Goal: Information Seeking & Learning: Learn about a topic

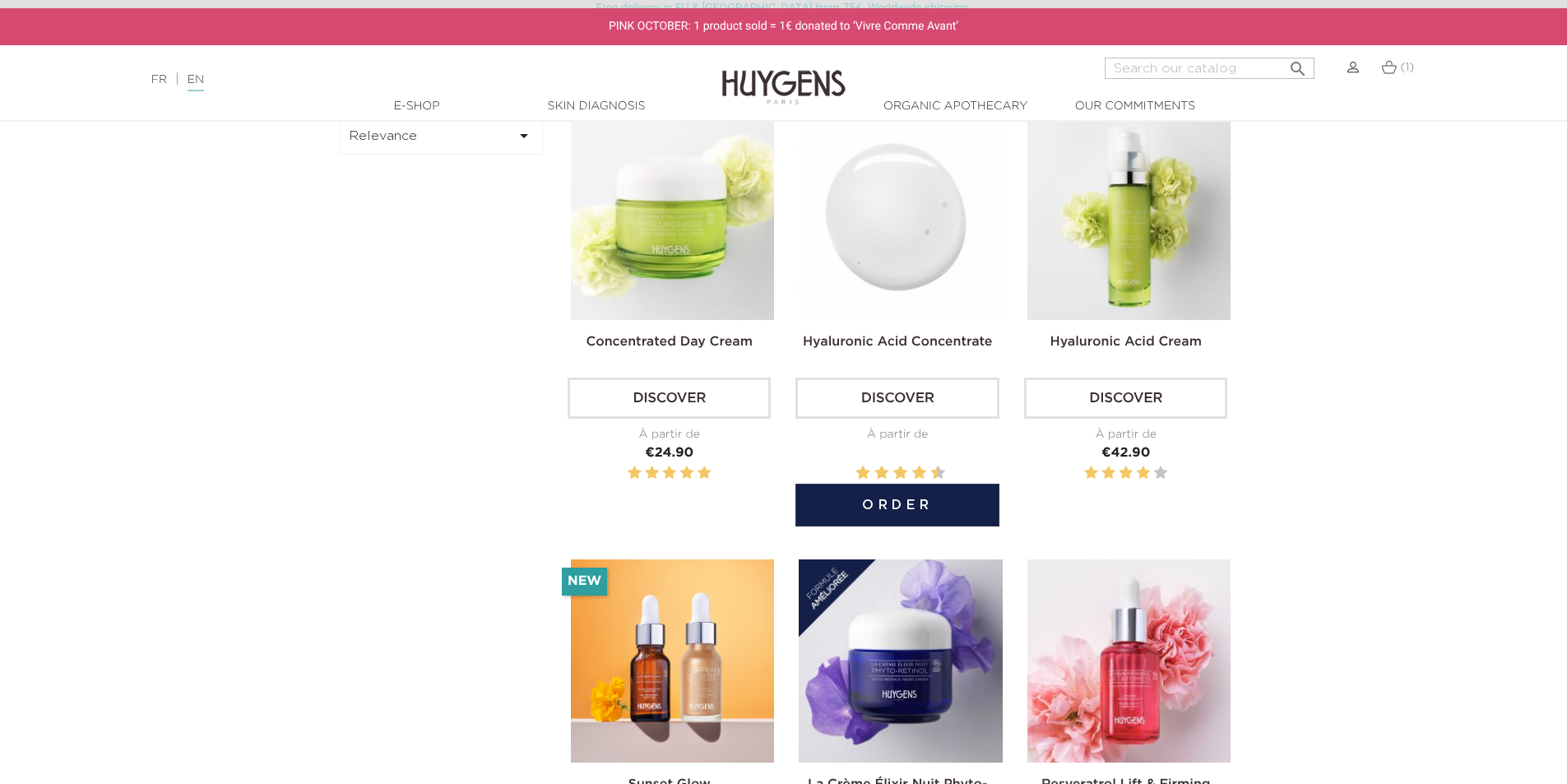
scroll to position [613, 0]
click at [880, 389] on link "Discover" at bounding box center [897, 398] width 203 height 41
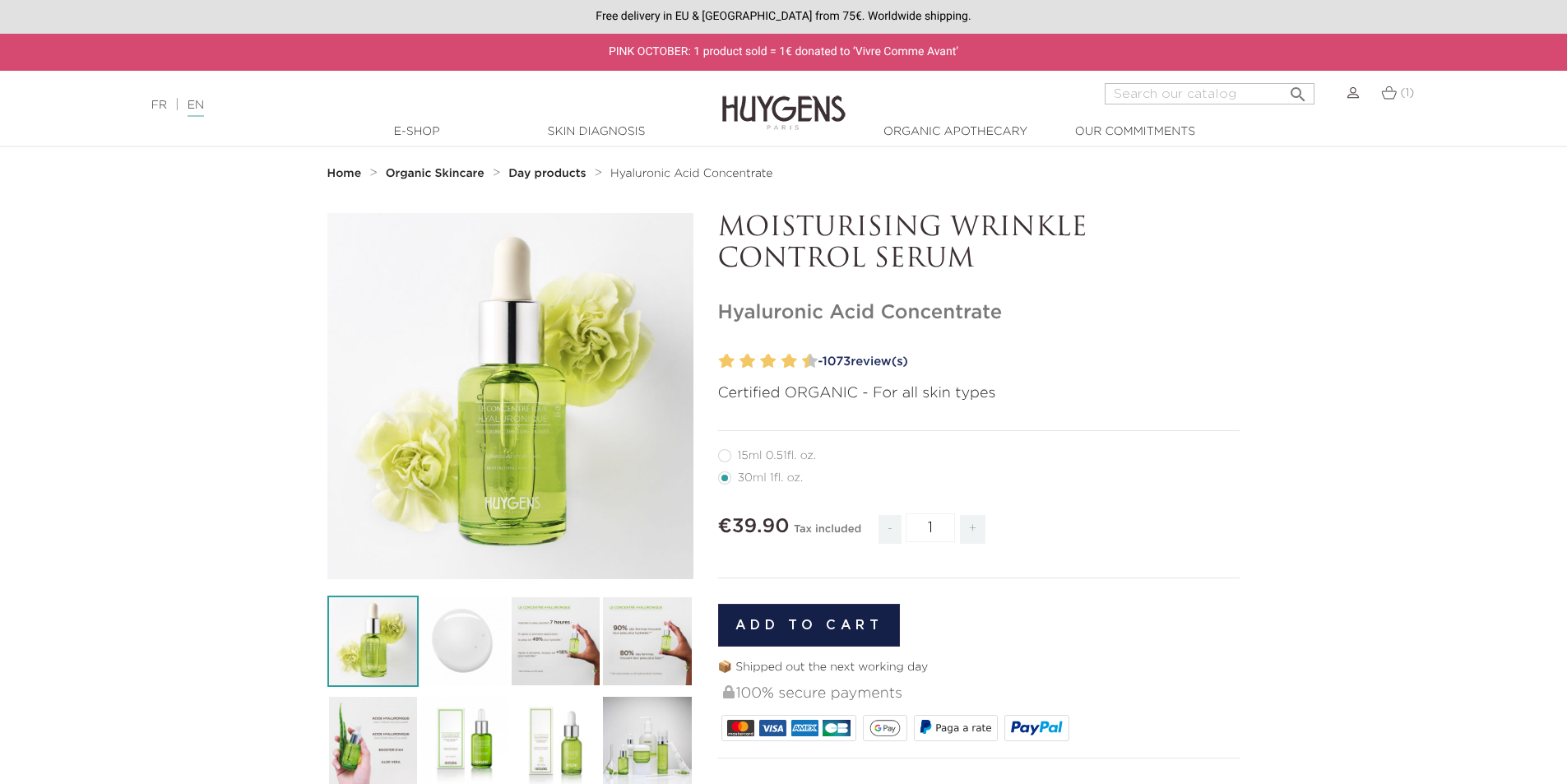
click at [725, 464] on li "15ml 0.51fl. oz." at bounding box center [975, 455] width 515 height 22
click at [728, 459] on label12"] "15ml 0.51fl. oz." at bounding box center [777, 455] width 119 height 13
radio input "true"
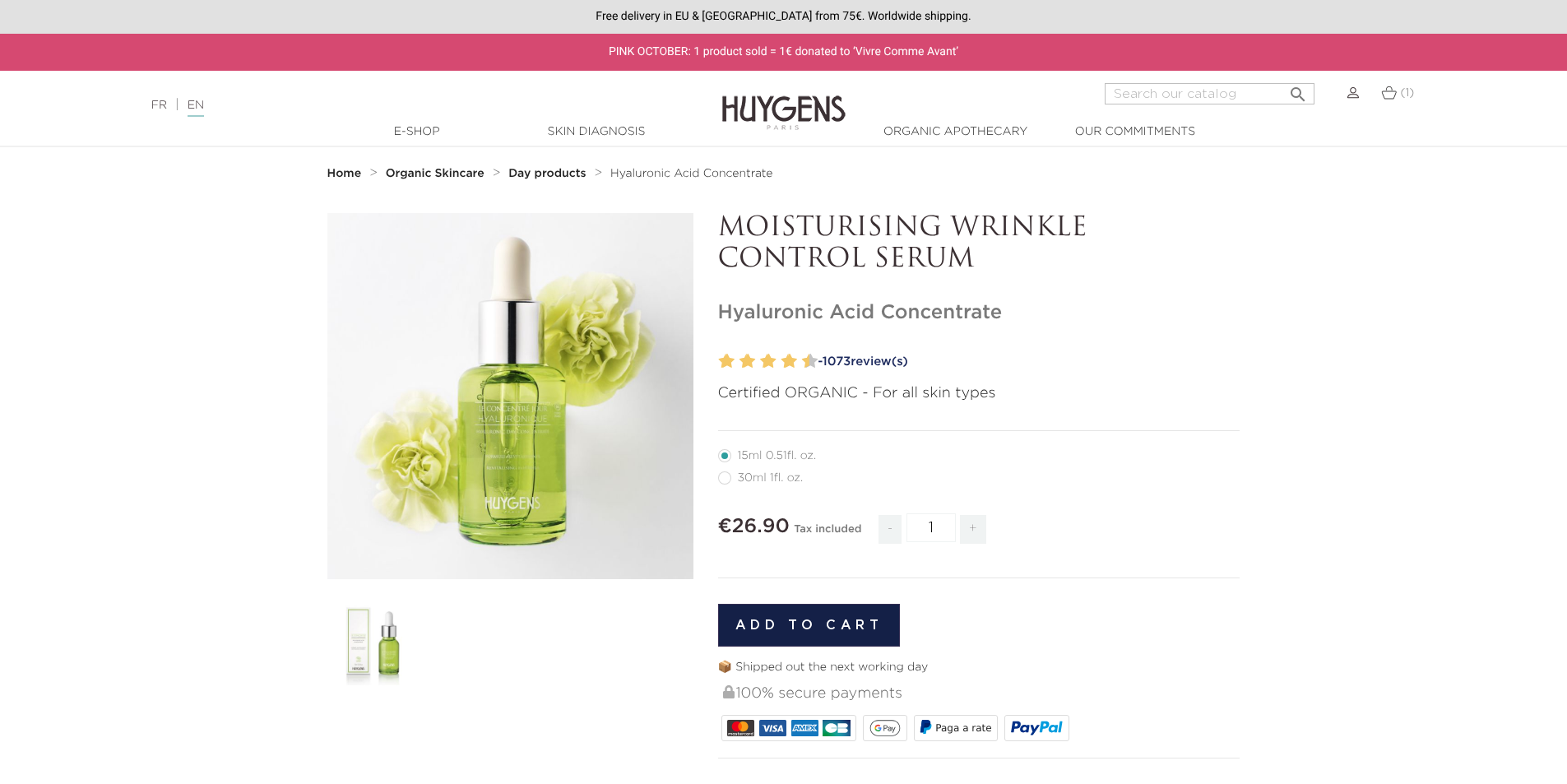
click at [728, 477] on label22"] "30ml 1fl. oz." at bounding box center [770, 477] width 106 height 13
radio input "true"
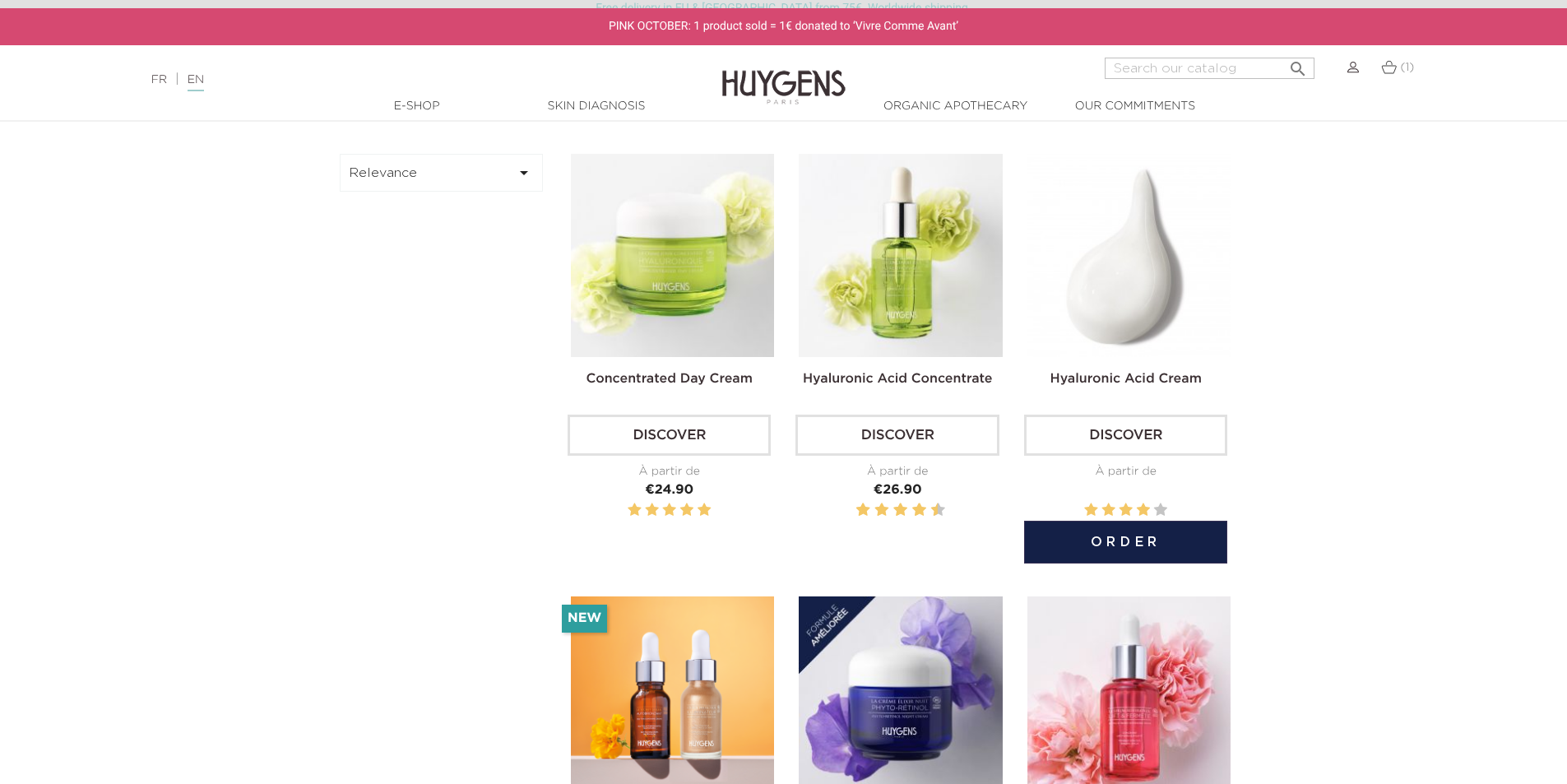
scroll to position [658, 0]
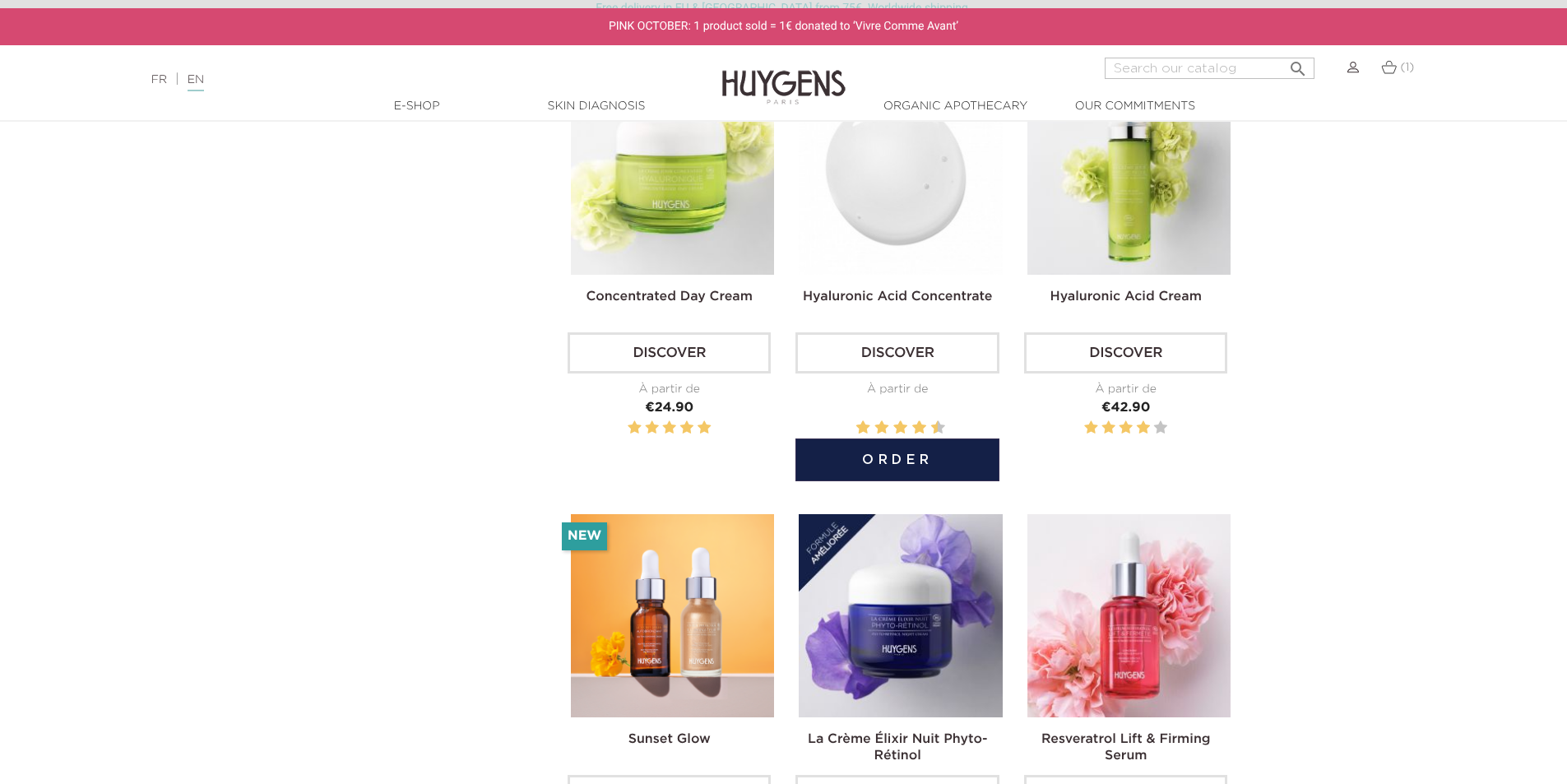
click at [921, 232] on img at bounding box center [900, 173] width 203 height 203
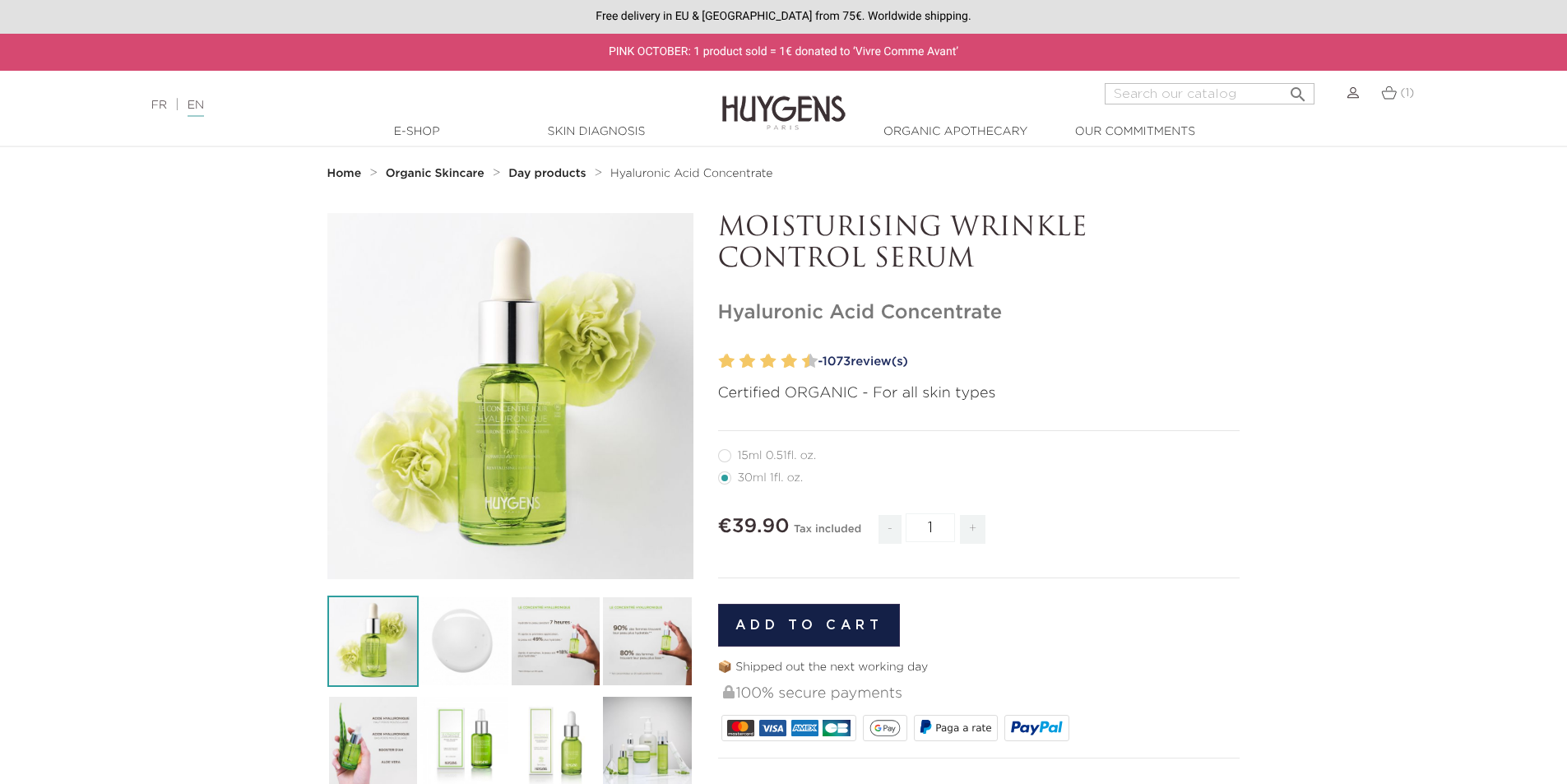
click at [155, 105] on link "FR" at bounding box center [160, 105] width 16 height 12
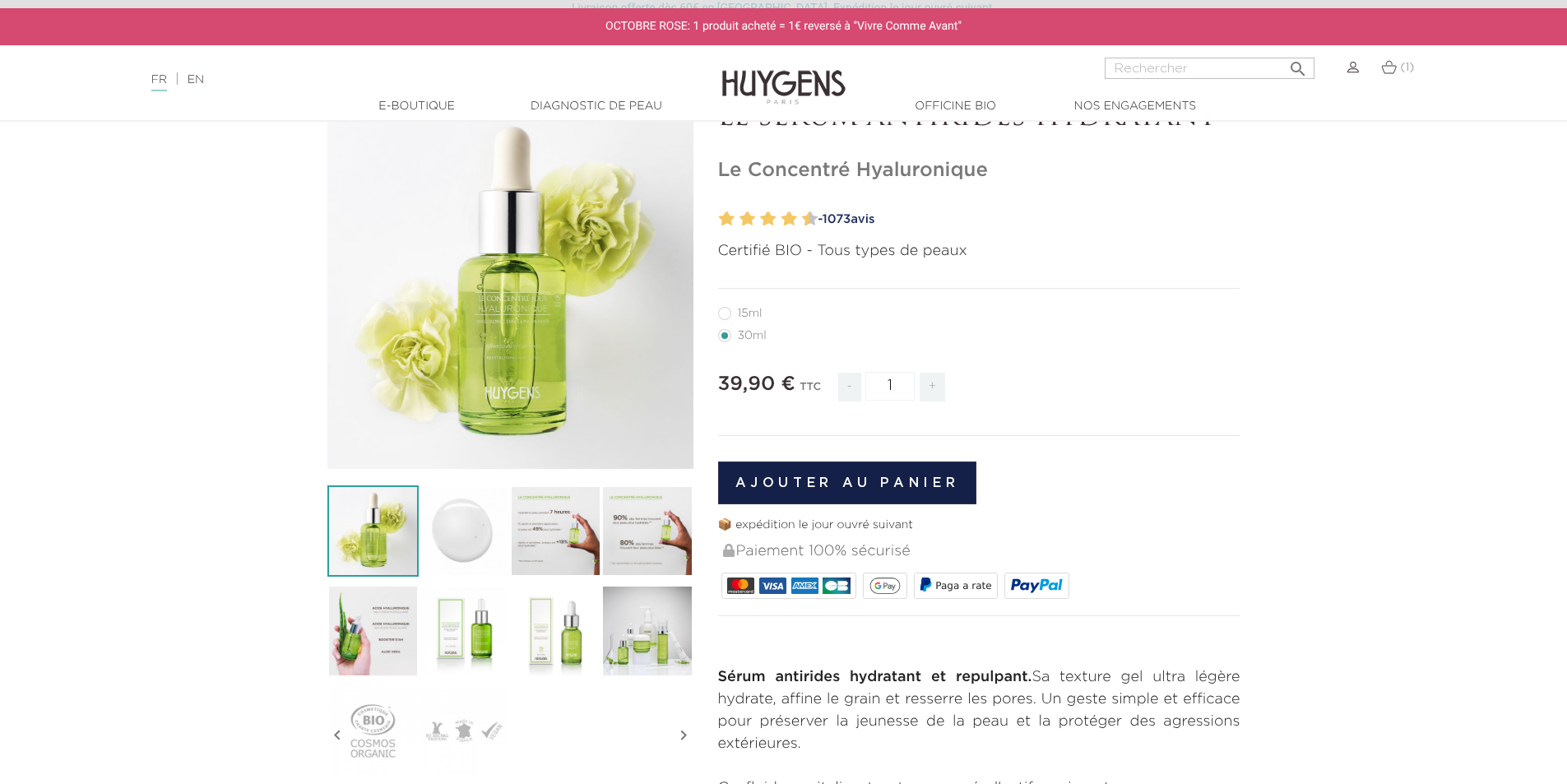
scroll to position [82, 0]
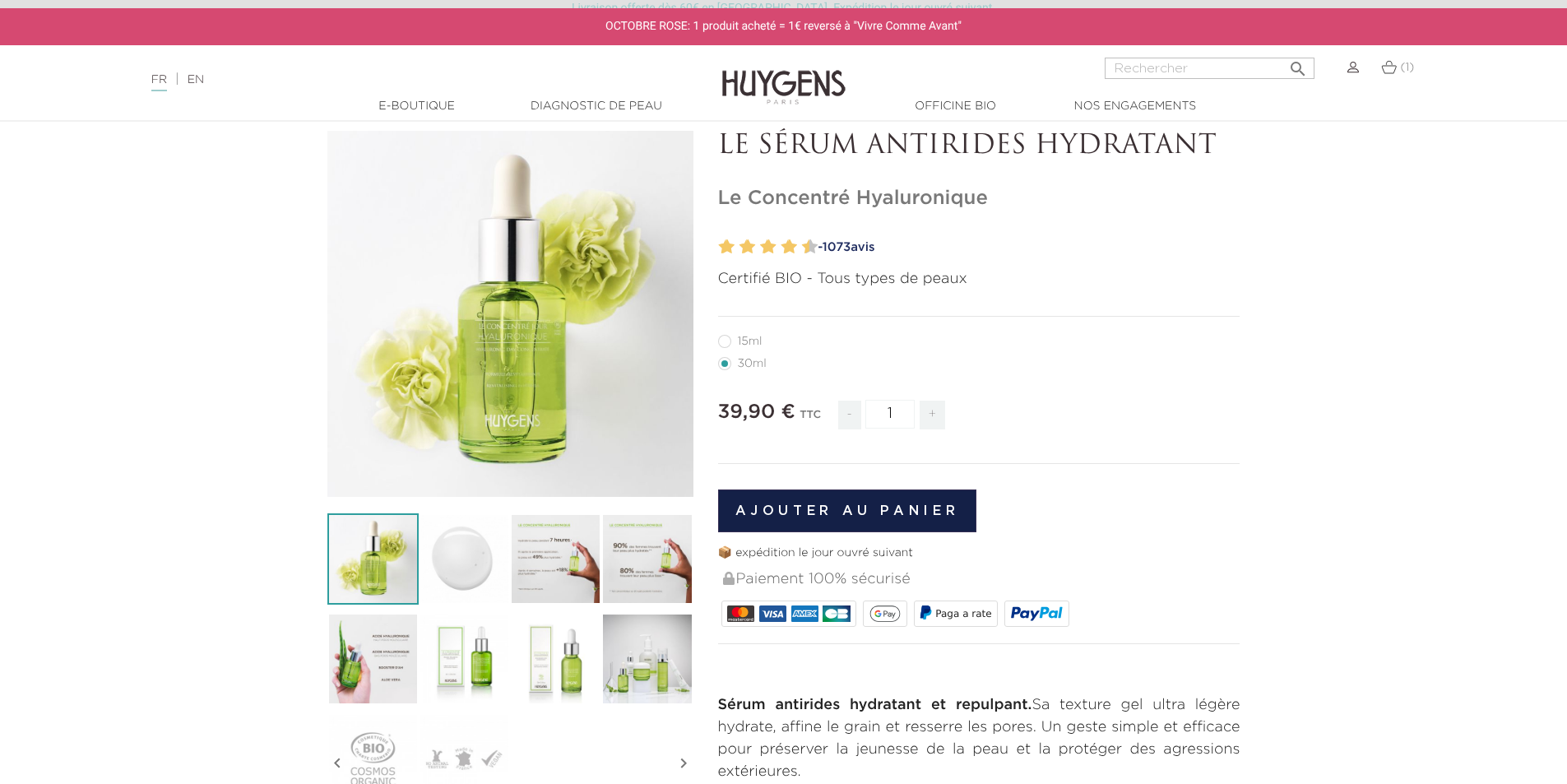
click at [550, 245] on div "" at bounding box center [510, 313] width 366 height 366
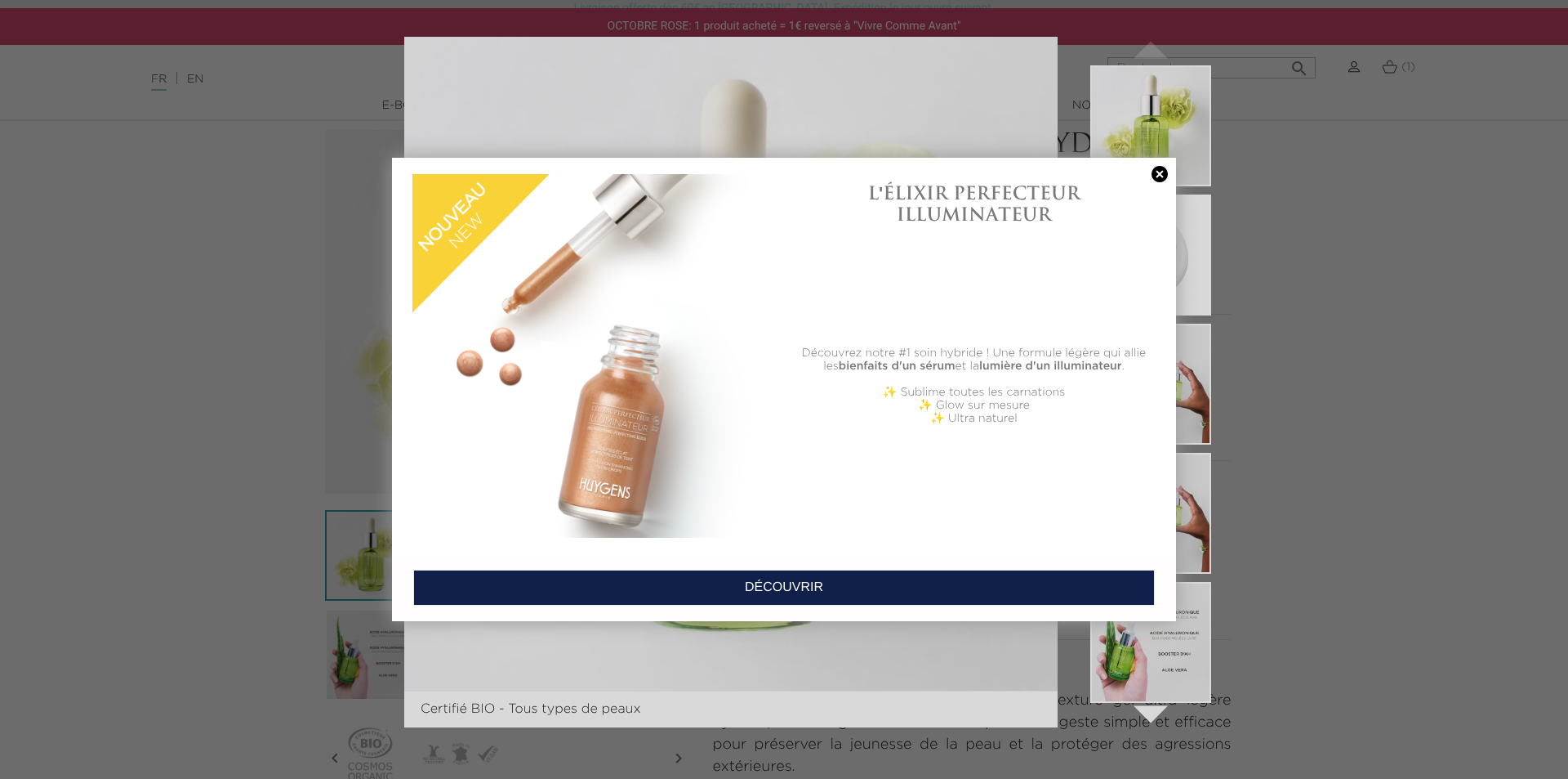
click at [1161, 181] on link at bounding box center [1160, 174] width 23 height 17
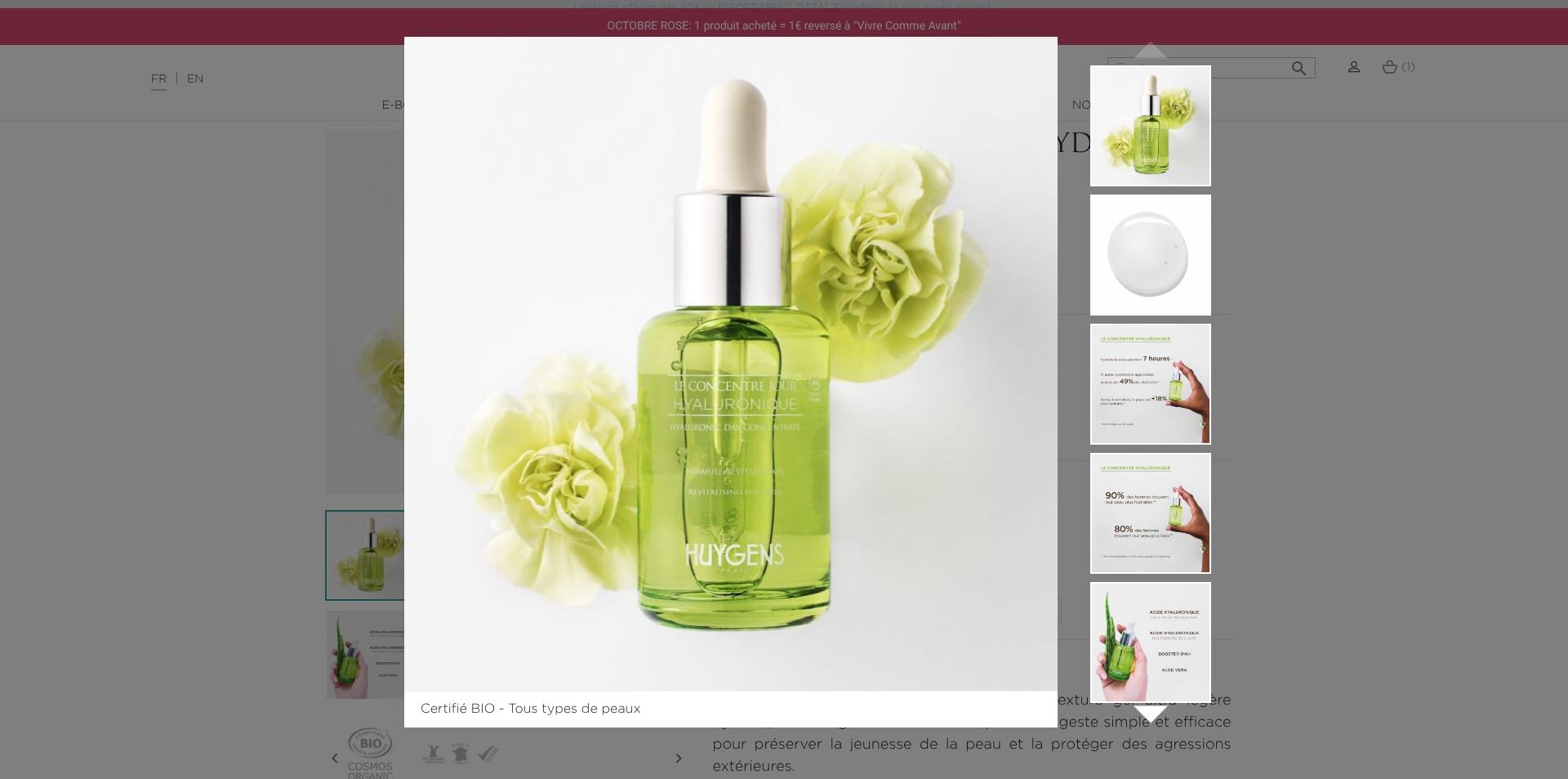
click at [1386, 218] on div "Certifié BIO - Tous types de peaux  " at bounding box center [784, 390] width 1568 height 779
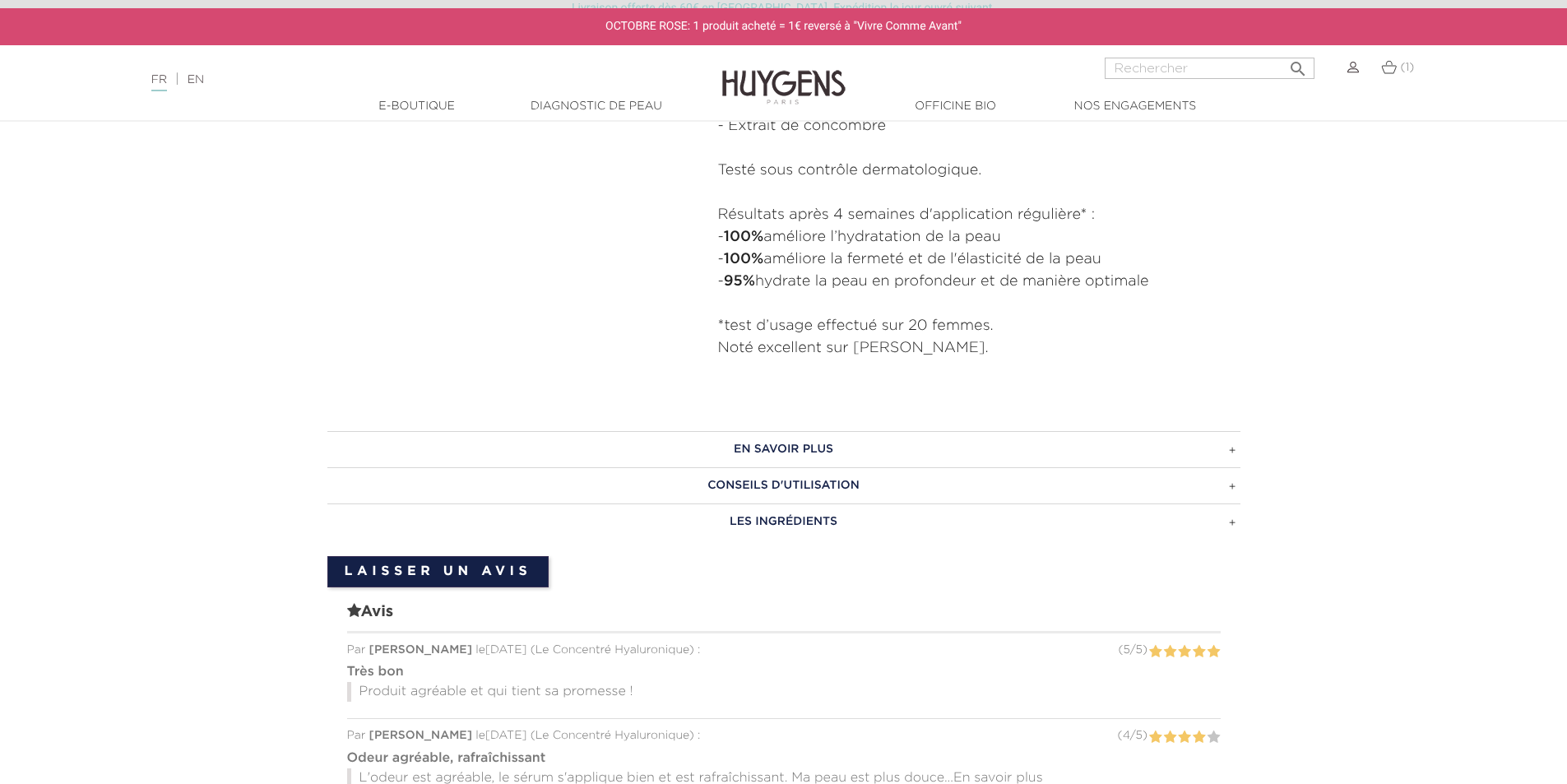
scroll to position [576, 0]
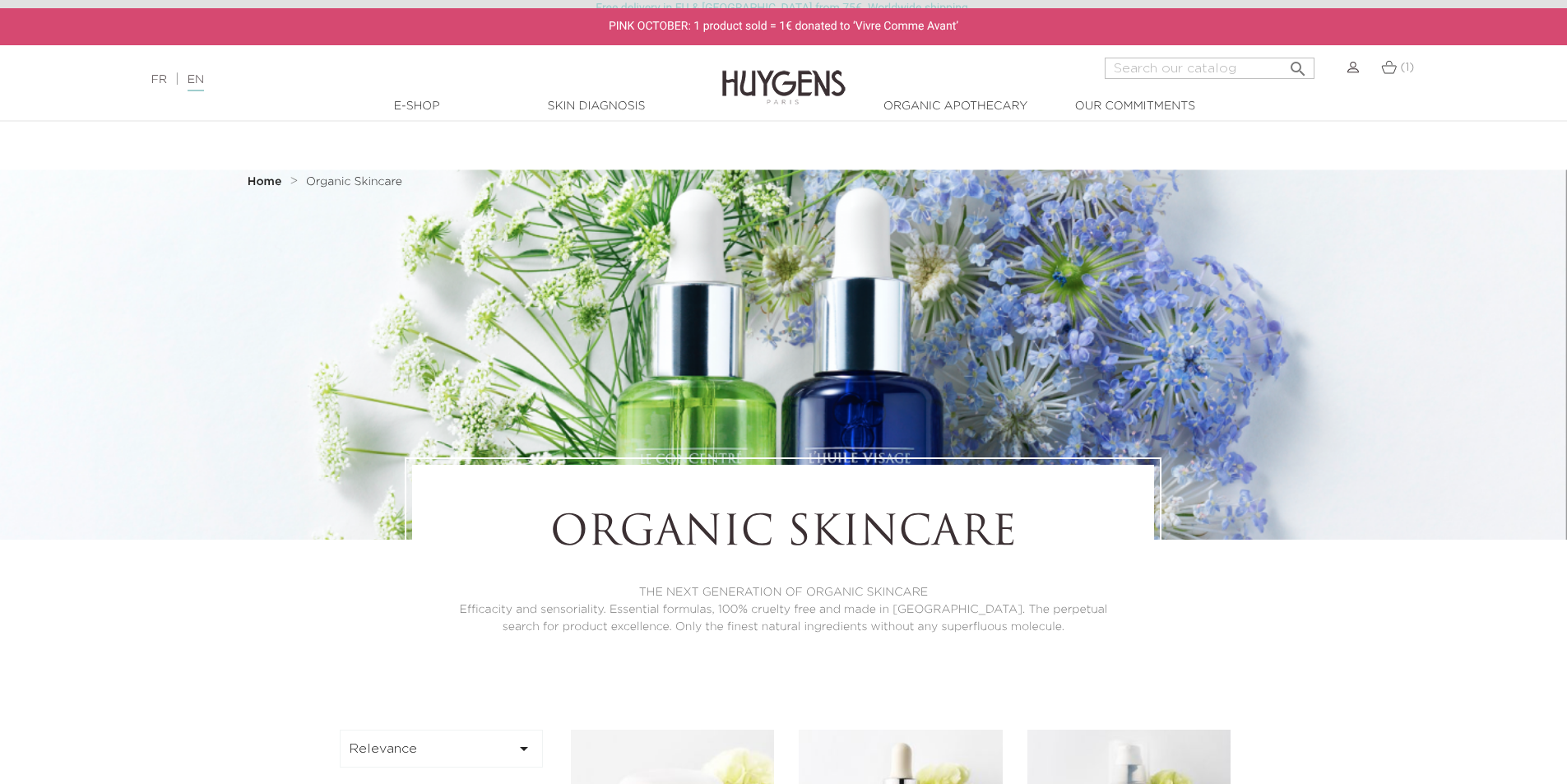
scroll to position [658, 0]
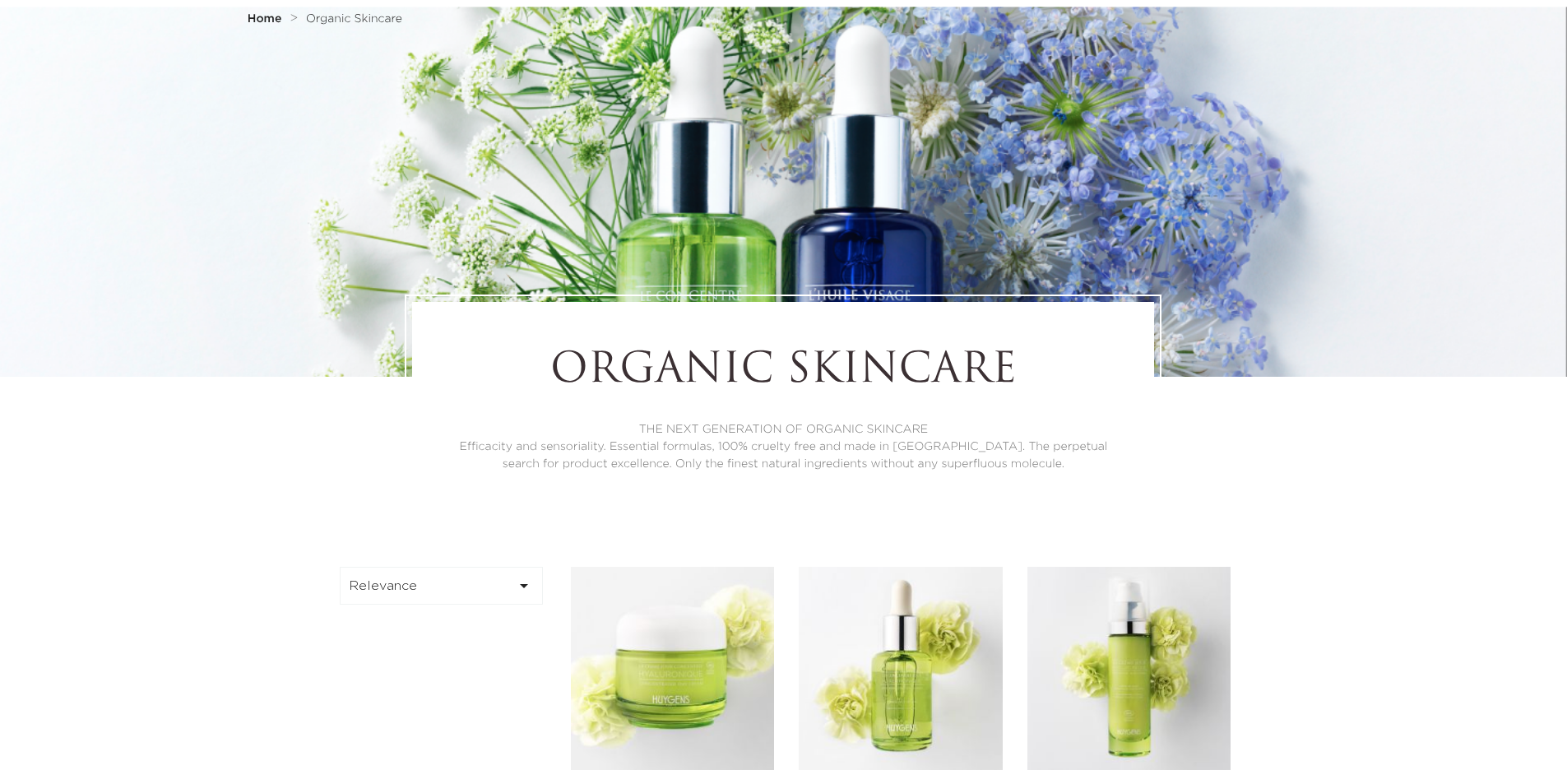
scroll to position [493, 0]
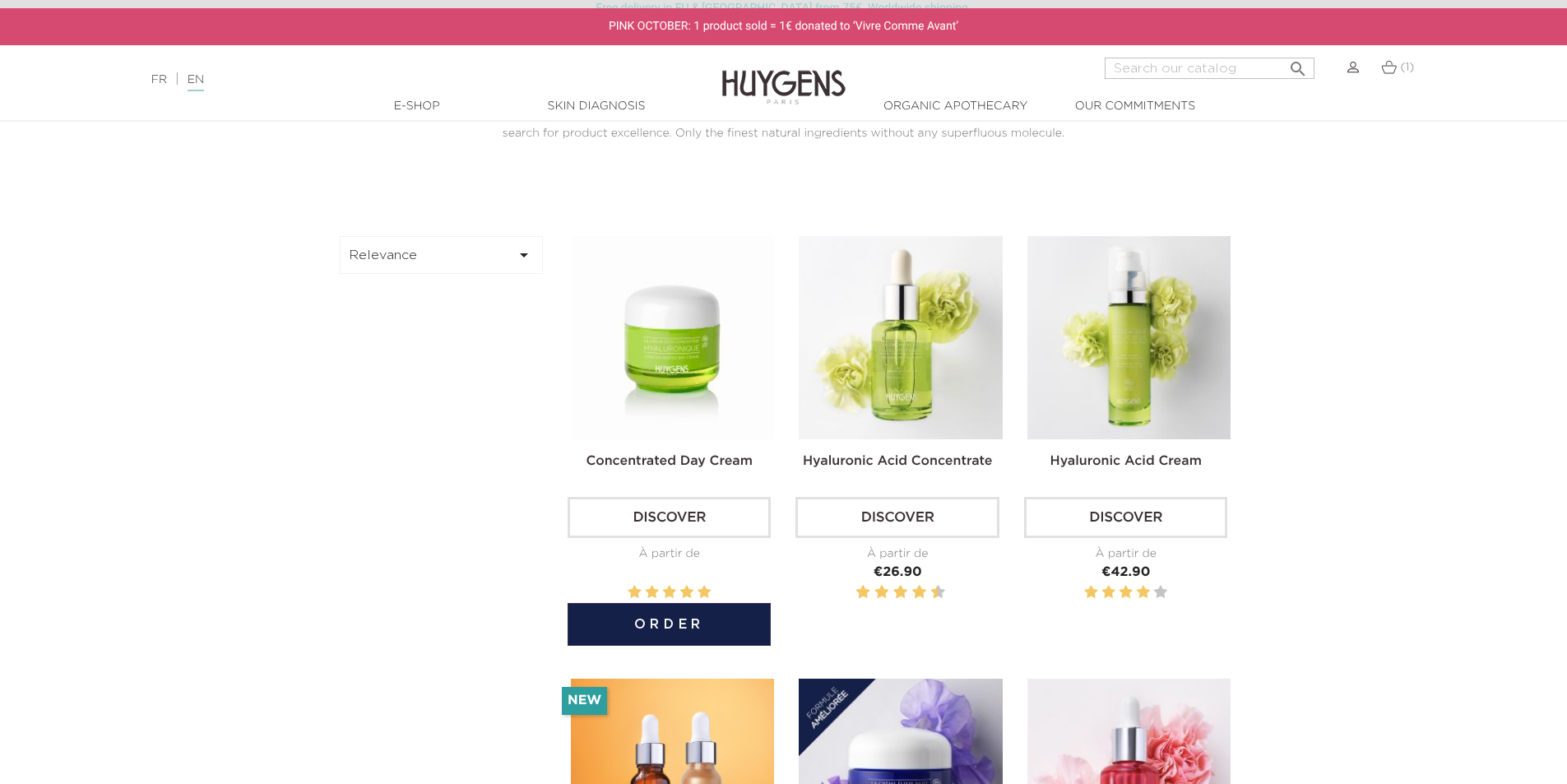
click at [675, 360] on img at bounding box center [672, 337] width 203 height 203
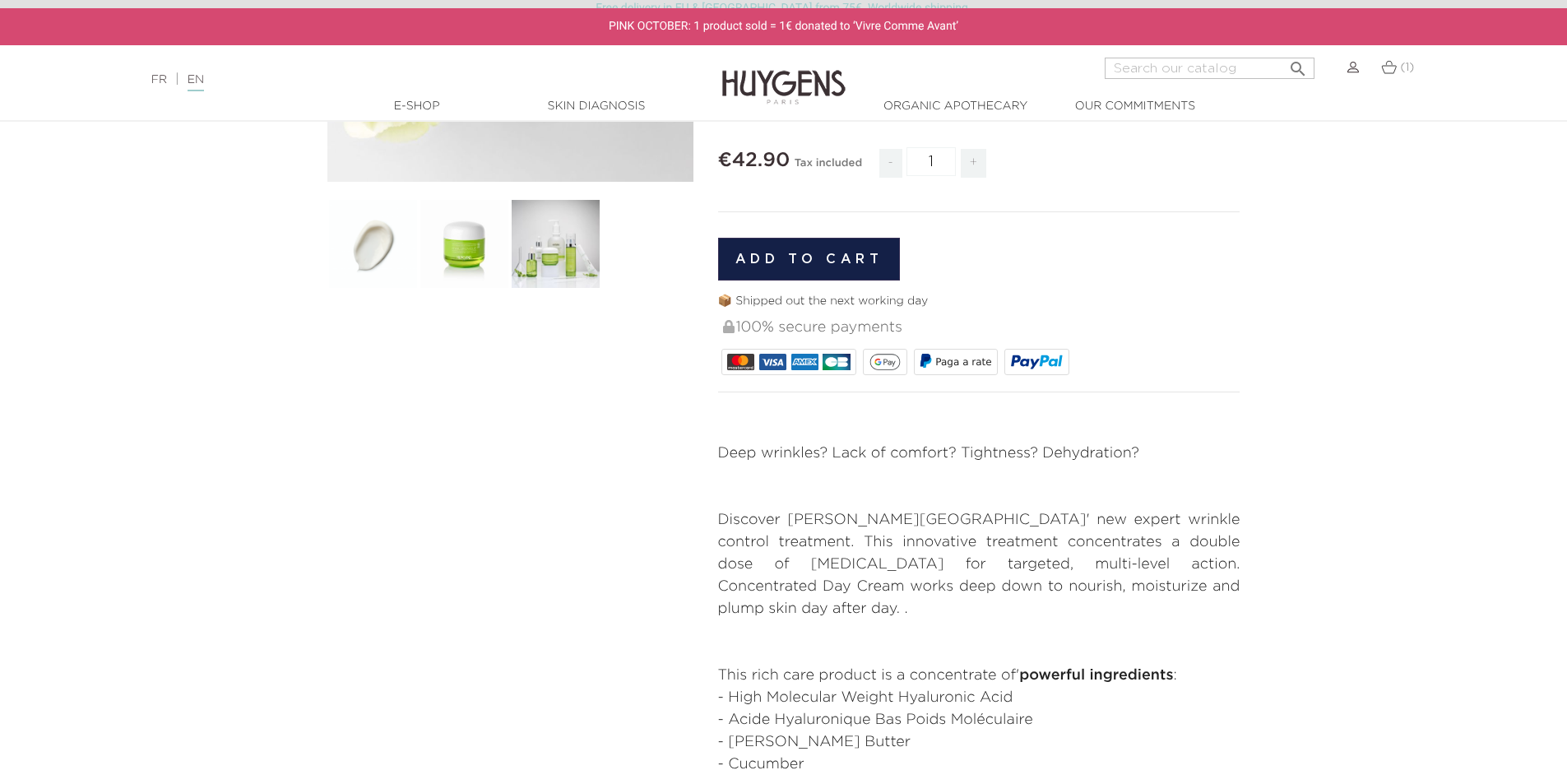
scroll to position [412, 0]
